Goal: Check status: Check status

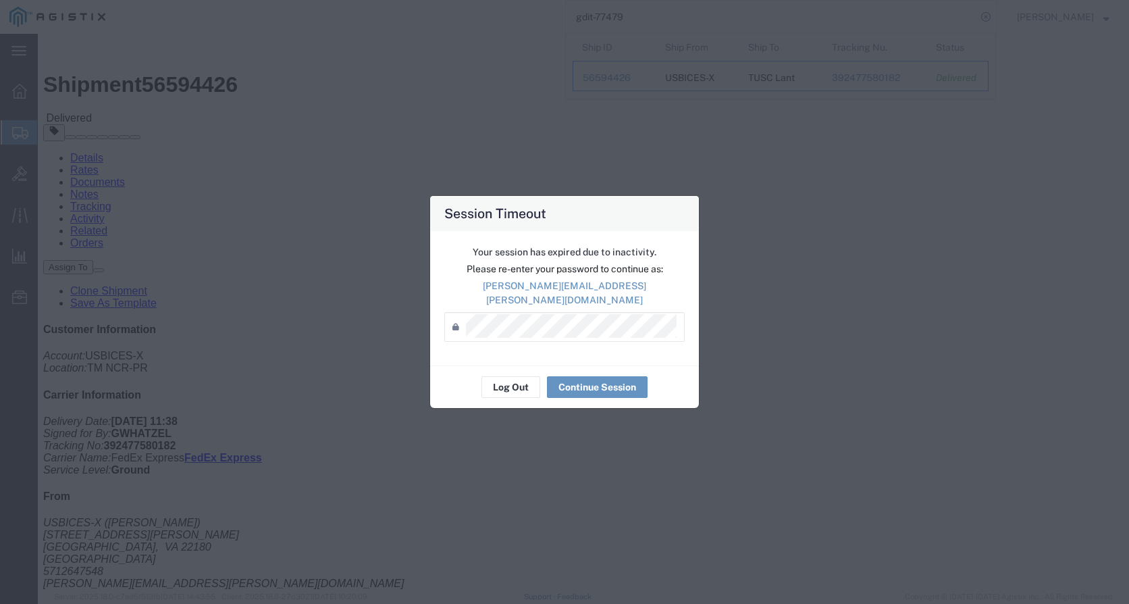
scroll to position [2556, 0]
click at [581, 384] on button "Continue Session" at bounding box center [597, 387] width 101 height 22
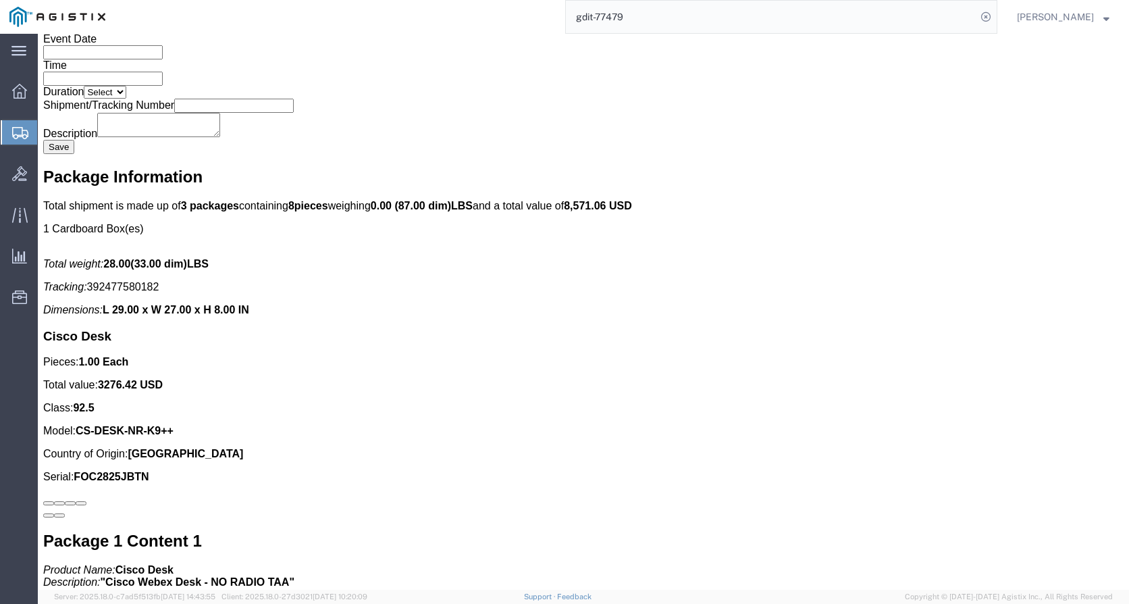
click at [653, 18] on input "gdit-77479" at bounding box center [771, 17] width 411 height 32
type input "g"
click at [712, 17] on input "pur480646" at bounding box center [771, 17] width 411 height 32
type input "pur480646"
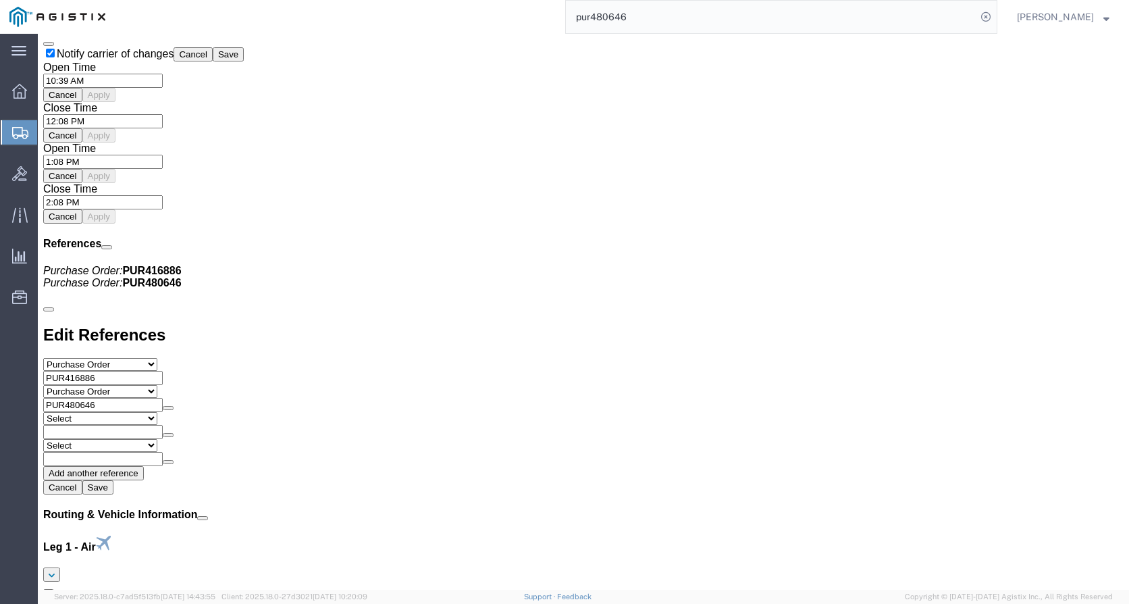
scroll to position [69, 0]
click div "Pickups STOP 1 : USBICES-X US BICES-X LOGISTICS, [STREET_ADDRESS] 1 x Pallet(s)…"
click link "Tracking"
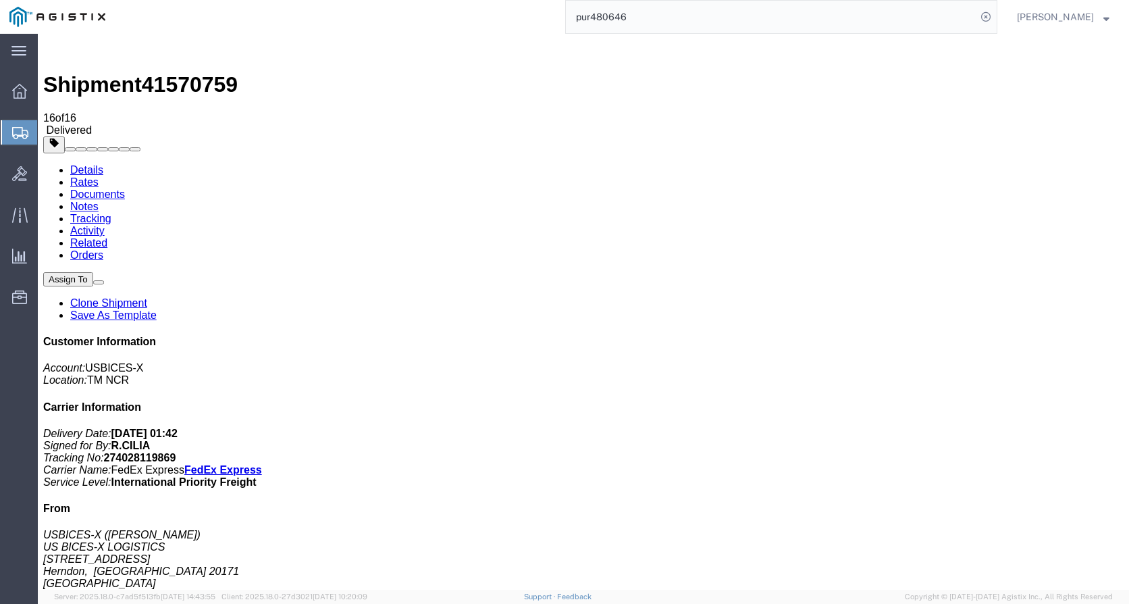
drag, startPoint x: 199, startPoint y: 81, endPoint x: 192, endPoint y: 80, distance: 6.9
click at [125, 188] on link "Documents" at bounding box center [97, 193] width 55 height 11
drag, startPoint x: 87, startPoint y: 82, endPoint x: 103, endPoint y: 82, distance: 15.5
click at [87, 164] on link "Details" at bounding box center [86, 169] width 33 height 11
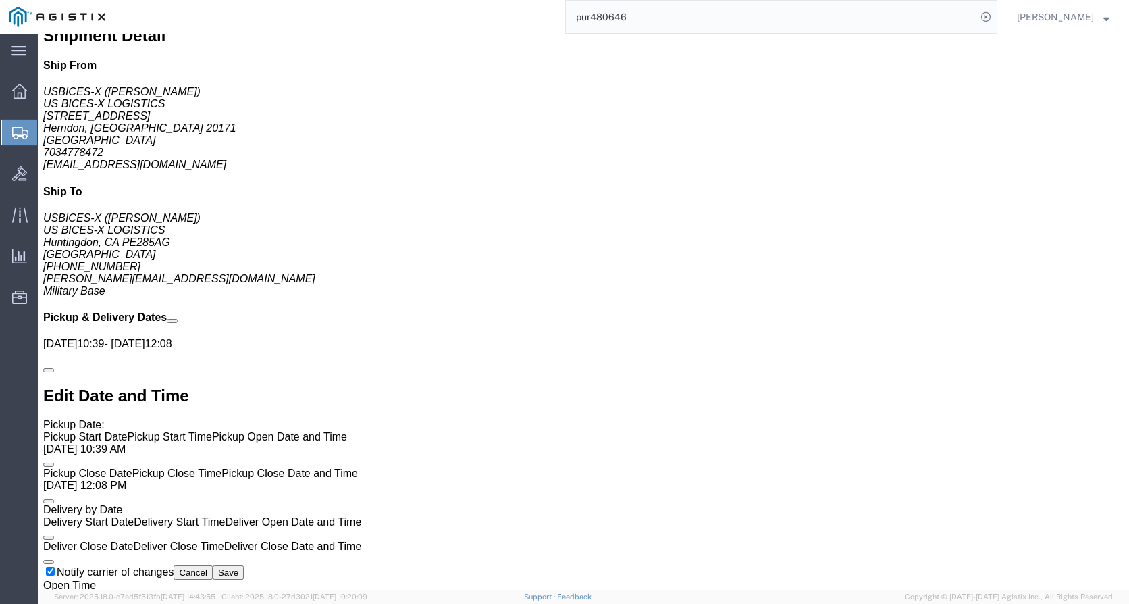
scroll to position [1083, 0]
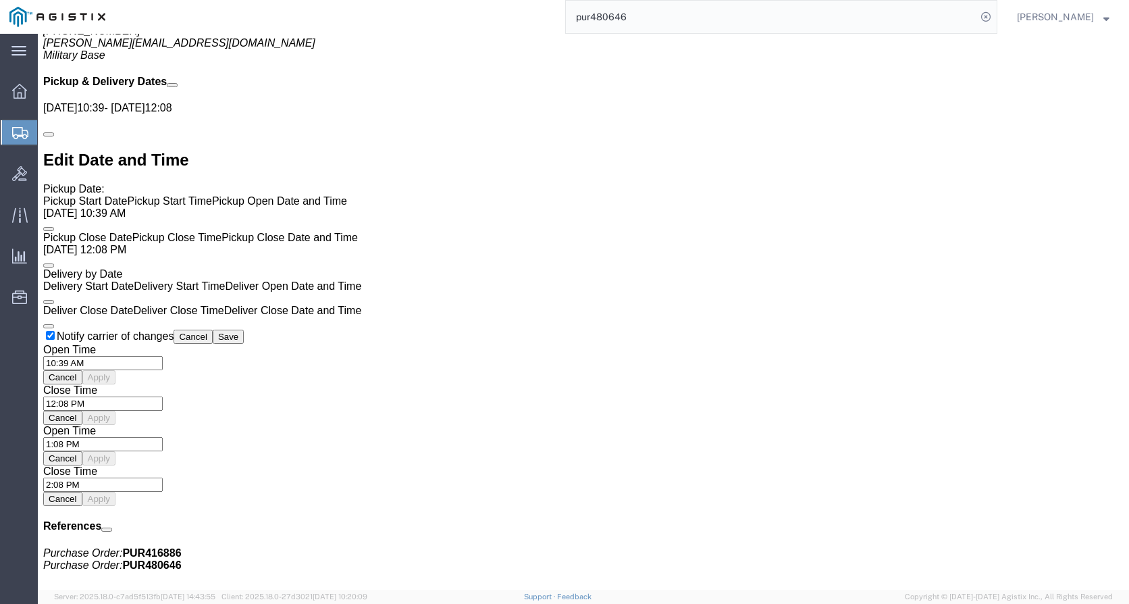
click p "Pieces: 12.00 Each"
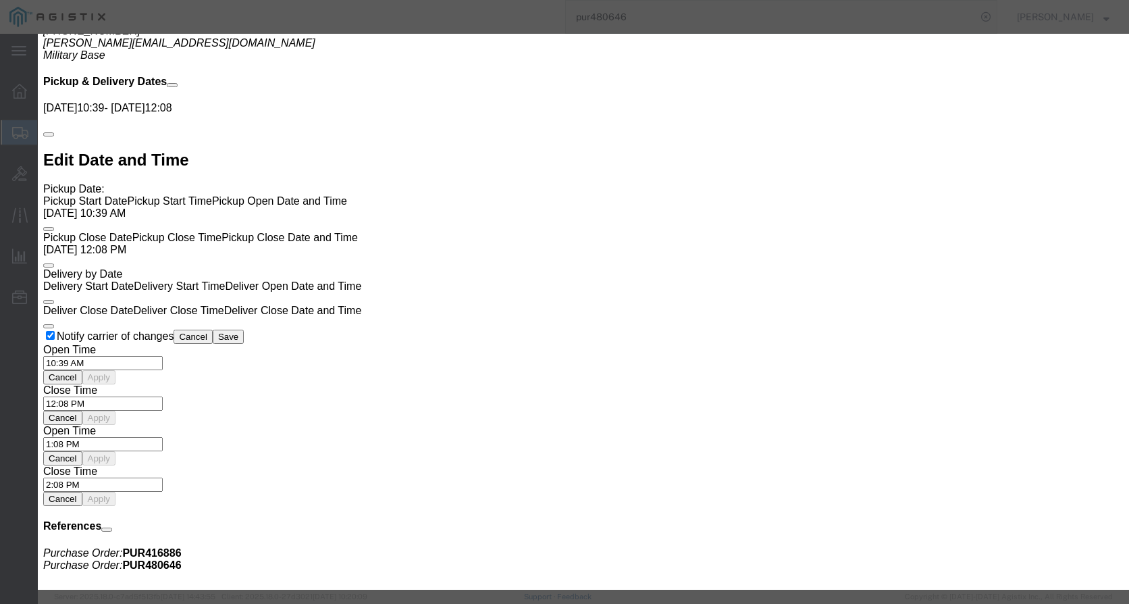
click button "Previous content"
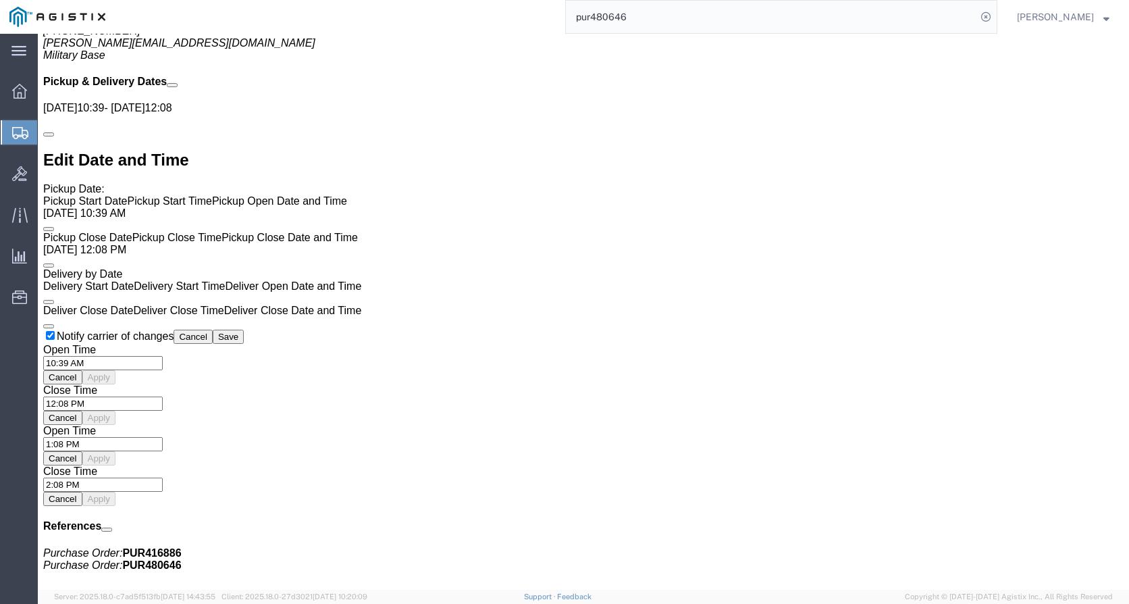
click button "Next content"
click icon "button"
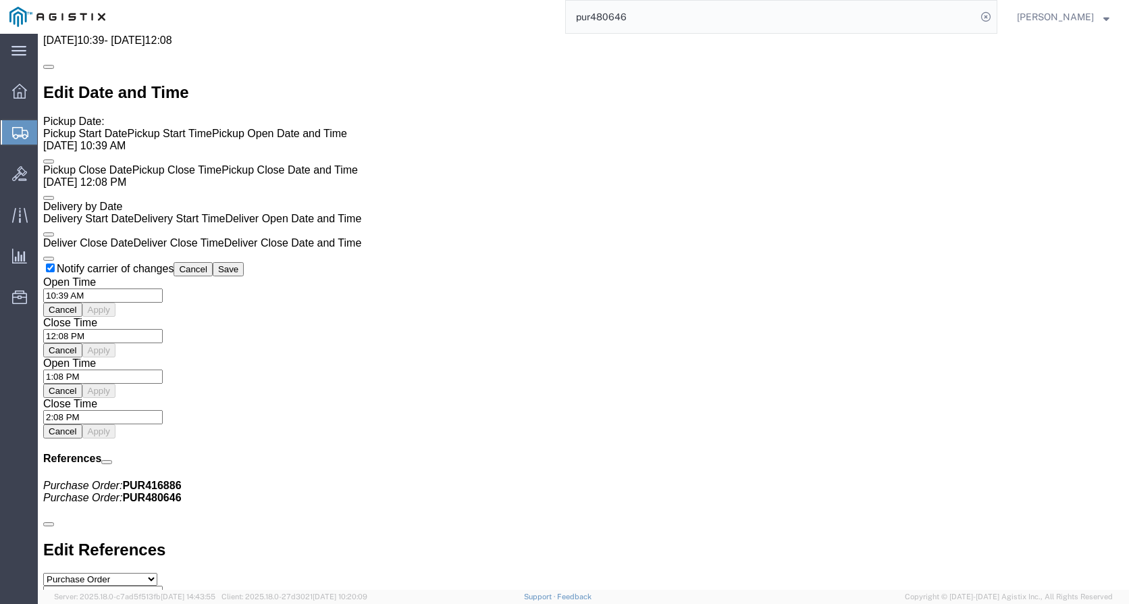
scroll to position [678, 0]
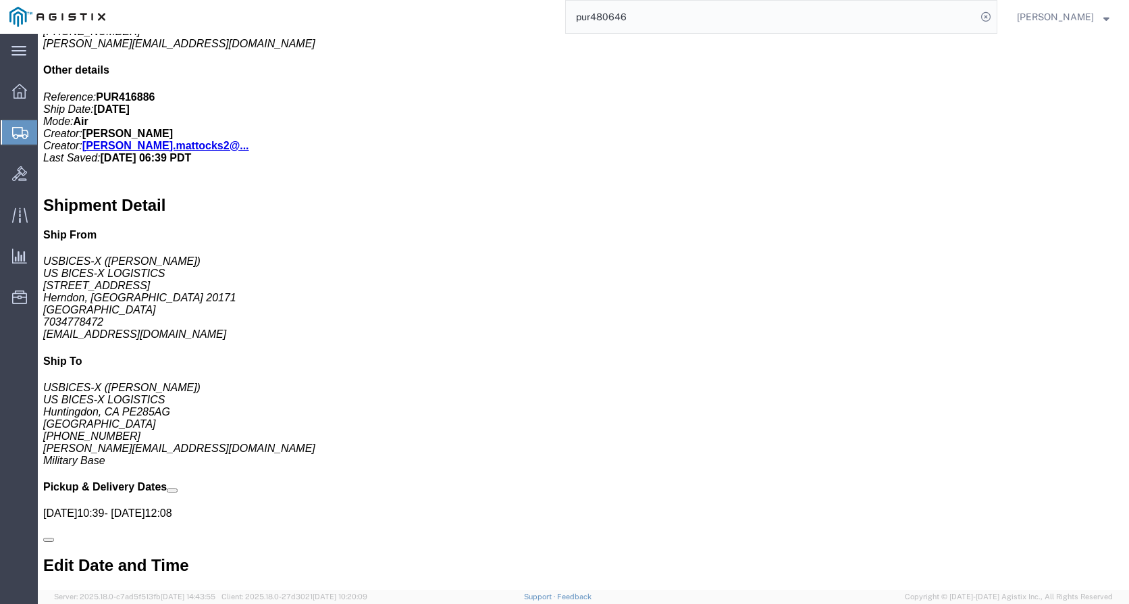
click link "Rates"
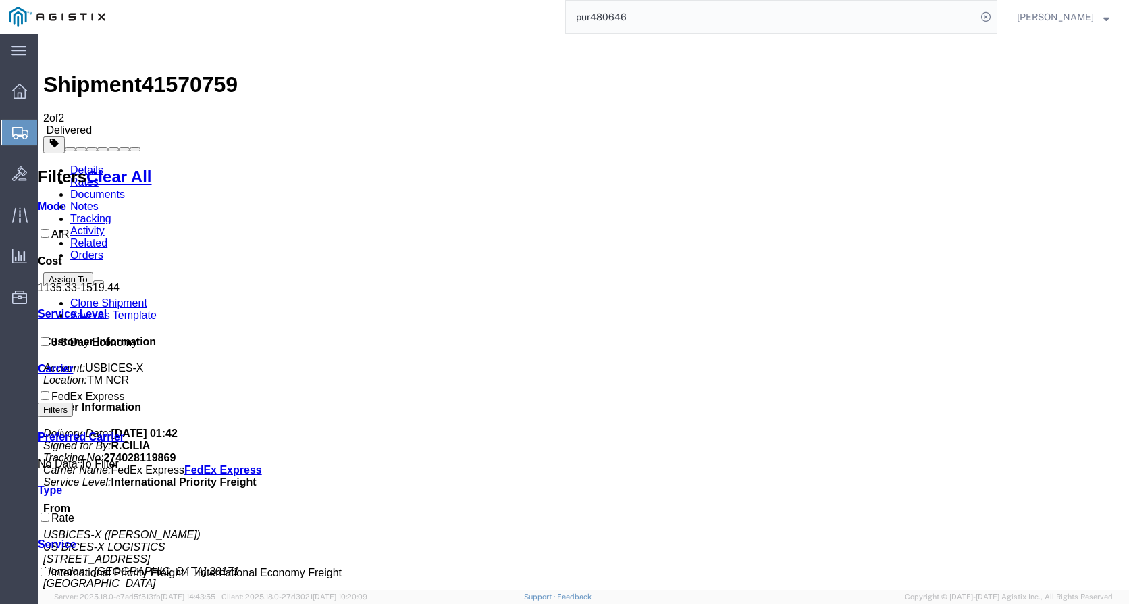
click at [125, 188] on link "Documents" at bounding box center [97, 193] width 55 height 11
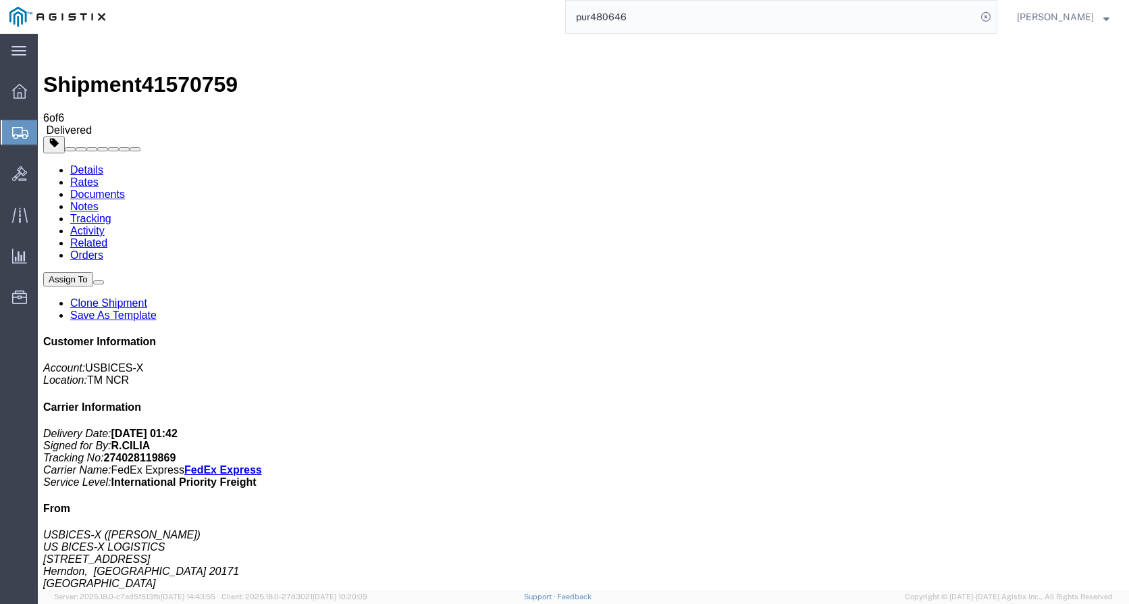
drag, startPoint x: 118, startPoint y: 289, endPoint x: 259, endPoint y: 298, distance: 140.7
drag, startPoint x: 134, startPoint y: 186, endPoint x: 94, endPoint y: 190, distance: 40.7
